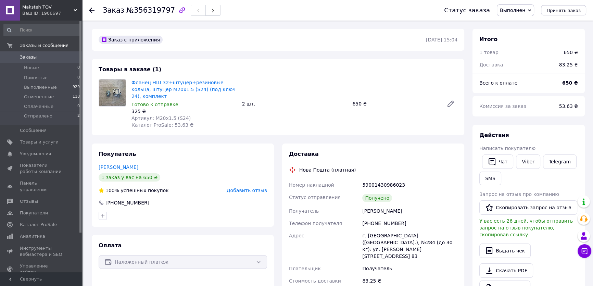
click at [245, 187] on span "Добавить отзыв" at bounding box center [246, 189] width 40 height 5
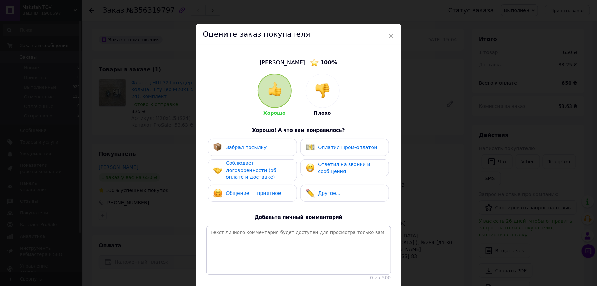
click at [252, 146] on span "Забрал посылку" at bounding box center [246, 146] width 41 height 5
click at [256, 165] on span "Соблюдает договоренности (об оплате и доставке)" at bounding box center [251, 170] width 50 height 20
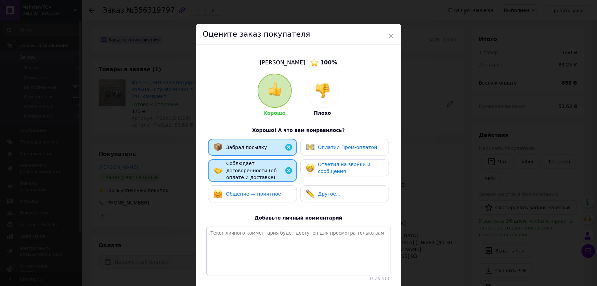
click at [258, 191] on span "Общение — приятное" at bounding box center [253, 193] width 55 height 5
click at [326, 168] on span "Ответил на звонки и сообщения" at bounding box center [344, 167] width 52 height 13
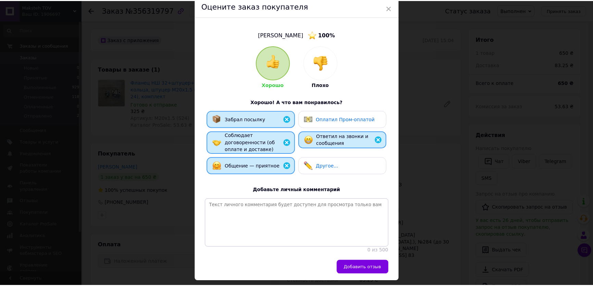
scroll to position [50, 0]
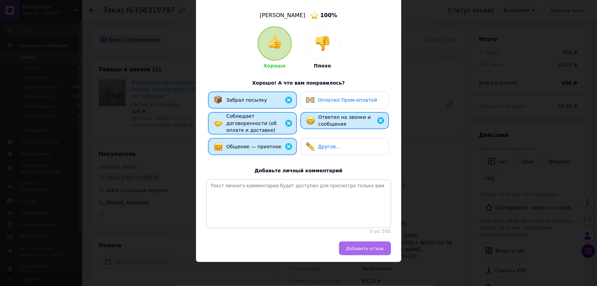
click at [374, 246] on span "Добавить отзыв" at bounding box center [365, 248] width 38 height 5
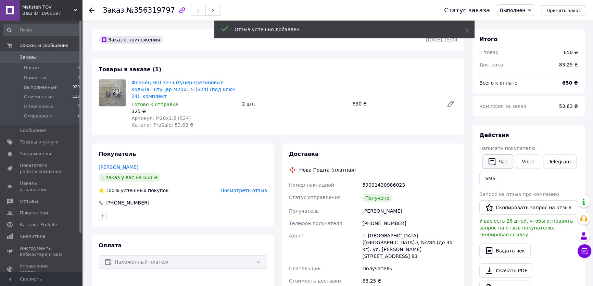
click at [504, 158] on button "Чат" at bounding box center [497, 161] width 31 height 14
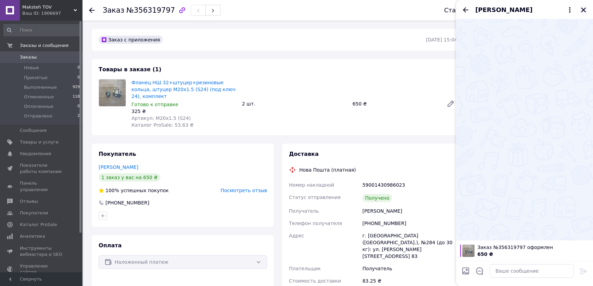
click at [583, 9] on icon "Закрыть" at bounding box center [583, 10] width 5 height 5
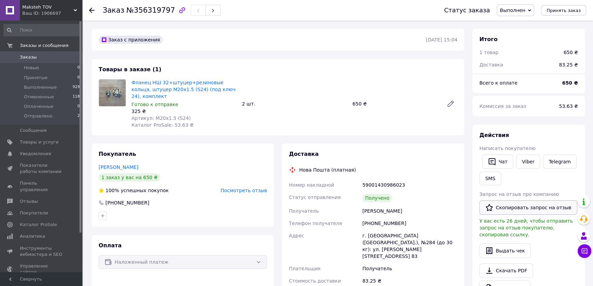
click at [526, 206] on button "Скопировать запрос на отзыв" at bounding box center [528, 207] width 98 height 14
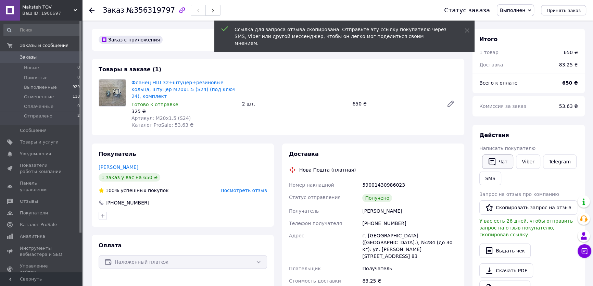
click at [502, 163] on button "Чат" at bounding box center [497, 161] width 31 height 14
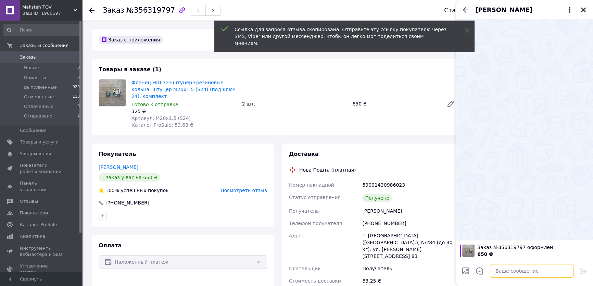
click at [510, 272] on textarea at bounding box center [531, 271] width 84 height 14
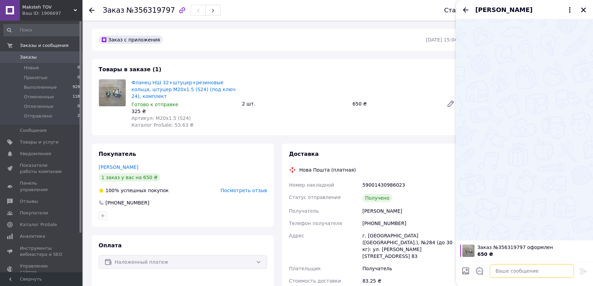
paste textarea "https://prom.ua/s/r46oldeHAN8"
type textarea "https://prom.ua/s/r46oldeHAN8"
click at [584, 270] on icon at bounding box center [583, 271] width 8 height 8
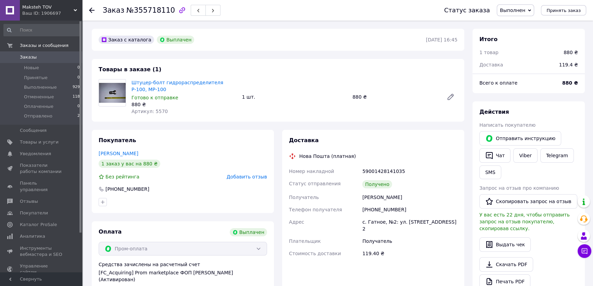
click at [246, 176] on span "Добавить отзыв" at bounding box center [246, 176] width 40 height 5
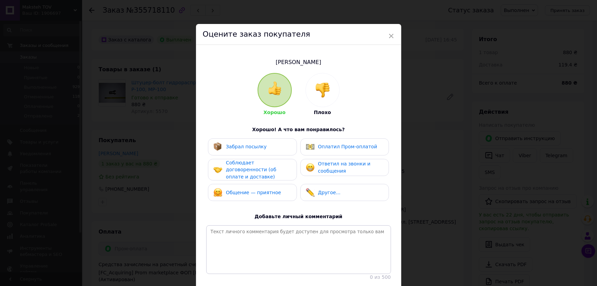
click at [237, 149] on span "Забрал посылку" at bounding box center [246, 146] width 41 height 5
click at [241, 166] on span "Соблюдает договоренности (об оплате и доставке)" at bounding box center [251, 170] width 50 height 20
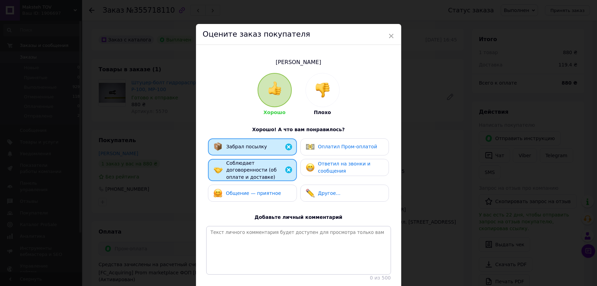
click at [244, 190] on span "Общение — приятное" at bounding box center [253, 192] width 55 height 5
click at [329, 142] on div "Оплатил Пром-оплатой" at bounding box center [342, 146] width 72 height 9
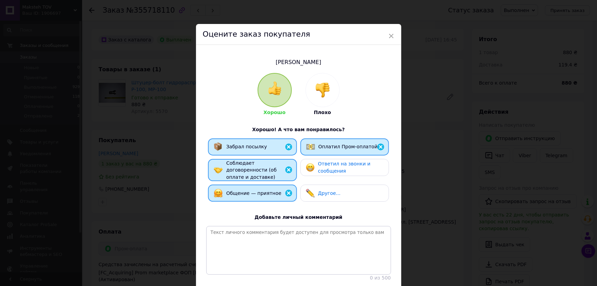
click at [338, 166] on span "Ответил на звонки и сообщения" at bounding box center [344, 167] width 52 height 13
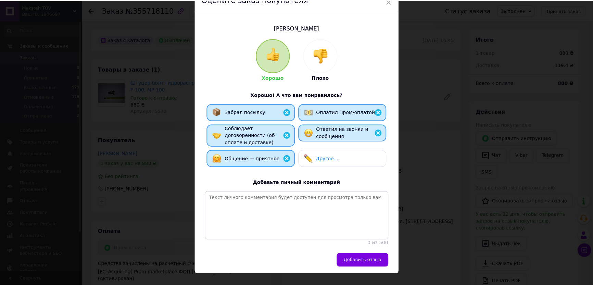
scroll to position [49, 0]
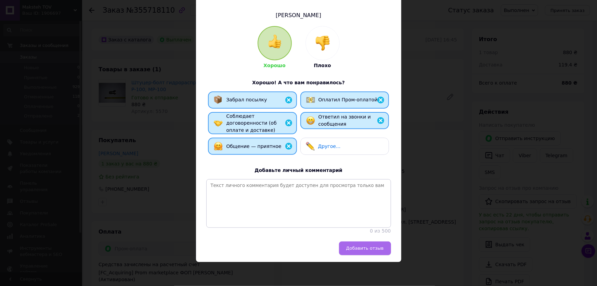
click at [375, 246] on span "Добавить отзыв" at bounding box center [365, 247] width 38 height 5
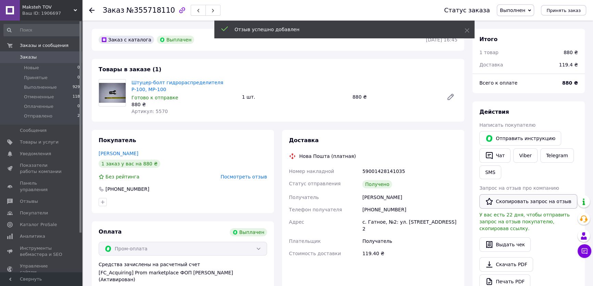
click at [517, 202] on button "Скопировать запрос на отзыв" at bounding box center [528, 201] width 98 height 14
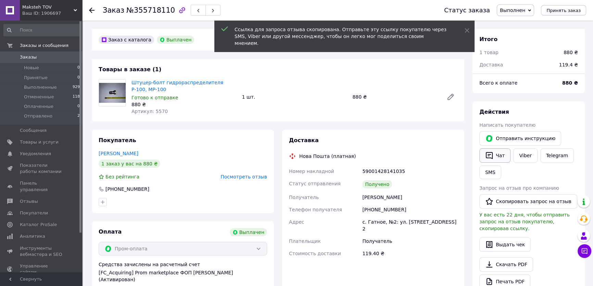
click at [494, 157] on button "Чат" at bounding box center [494, 155] width 31 height 14
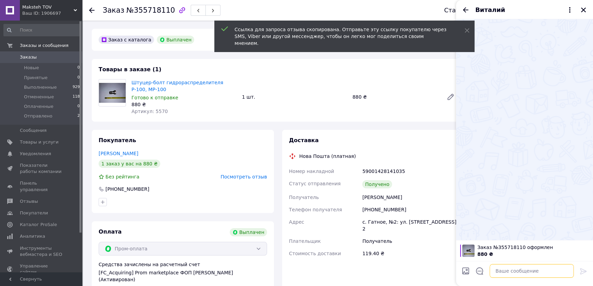
click at [503, 269] on textarea at bounding box center [531, 271] width 84 height 14
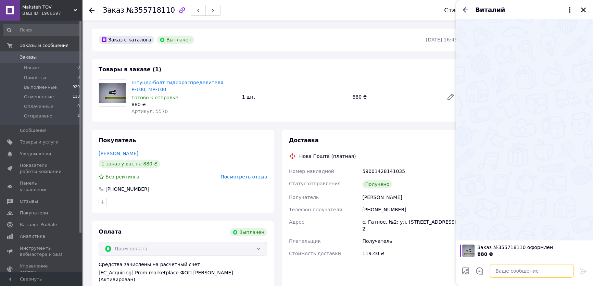
paste textarea "https://prom.ua/s/sczldjEd10r"
type textarea "https://prom.ua/s/sczldjEd10r"
click at [584, 269] on icon at bounding box center [583, 271] width 8 height 8
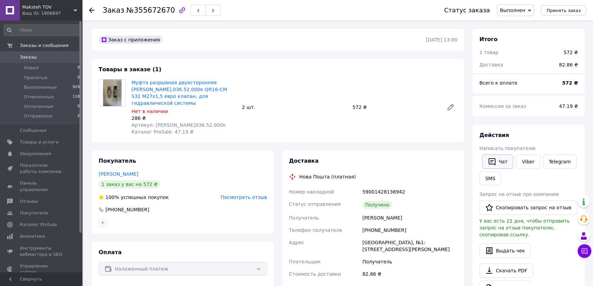
click at [494, 159] on icon "button" at bounding box center [491, 161] width 7 height 7
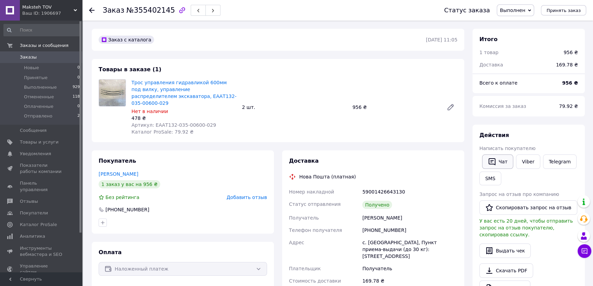
click at [496, 160] on button "Чат" at bounding box center [497, 161] width 31 height 14
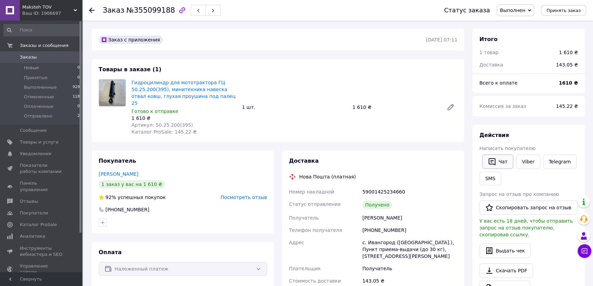
click at [493, 160] on icon "button" at bounding box center [492, 161] width 8 height 8
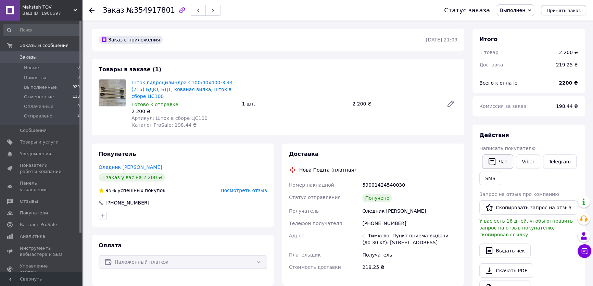
click at [495, 160] on icon "button" at bounding box center [492, 161] width 8 height 8
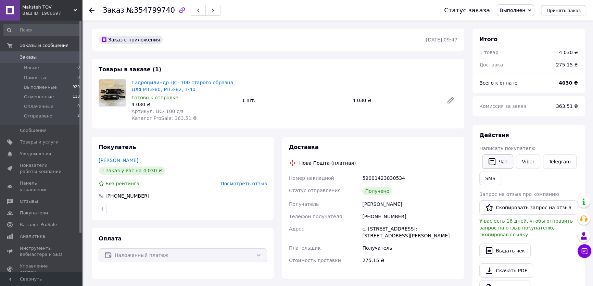
click at [499, 157] on button "Чат" at bounding box center [497, 161] width 31 height 14
